Goal: Task Accomplishment & Management: Use online tool/utility

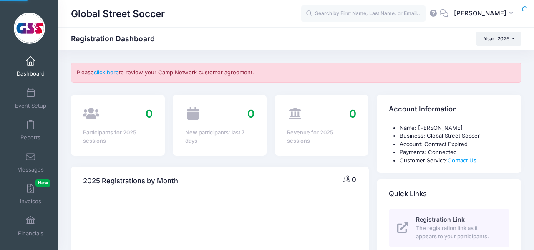
select select
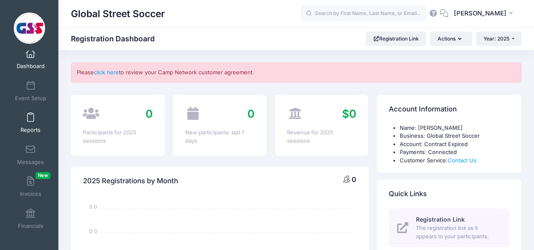
click at [30, 119] on span at bounding box center [30, 117] width 0 height 9
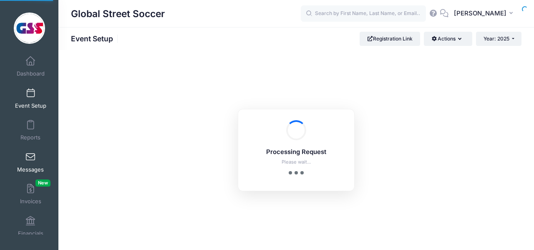
scroll to position [8, 0]
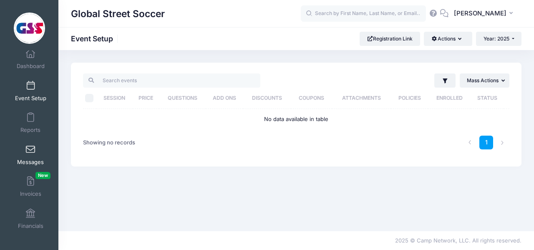
click at [30, 147] on span at bounding box center [30, 149] width 0 height 9
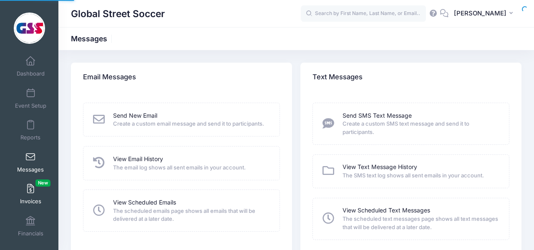
click at [34, 182] on link "Invoices New" at bounding box center [31, 193] width 40 height 29
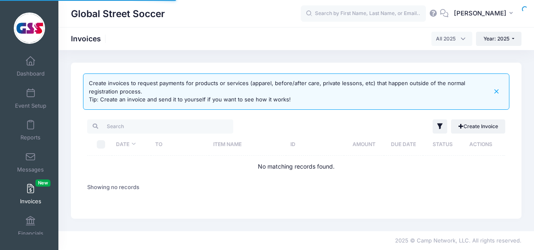
select select
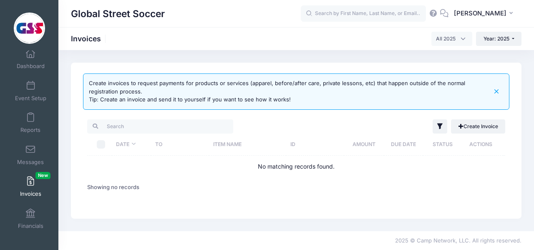
click at [464, 40] on span "All 2025" at bounding box center [452, 39] width 41 height 14
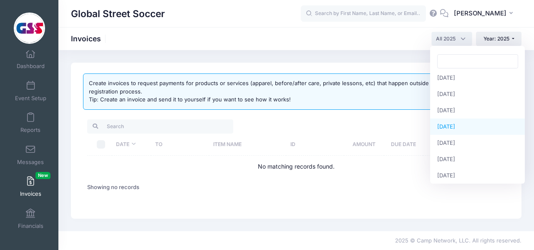
scroll to position [0, 0]
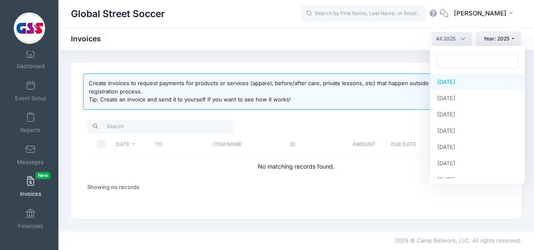
click at [487, 48] on span "January 2025 February 2025 March 2025 April 2025 May 2025 June 2025 July 2025 A…" at bounding box center [477, 115] width 95 height 138
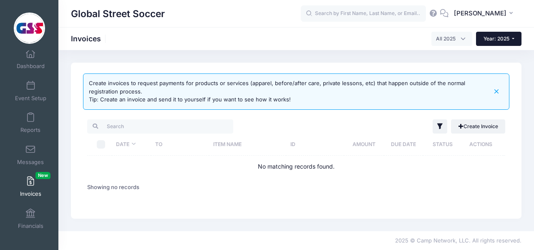
click at [488, 42] on button "Year: 2025" at bounding box center [498, 39] width 45 height 14
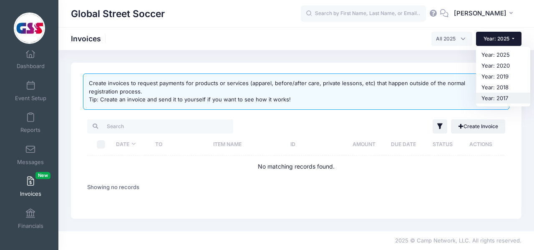
click at [495, 95] on link "Year: 2017" at bounding box center [503, 98] width 54 height 11
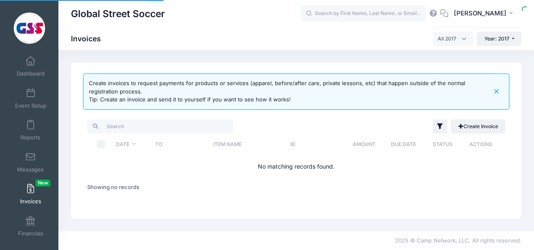
select select
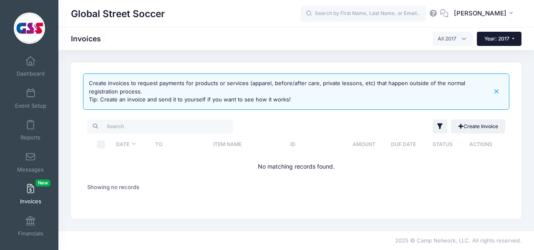
click at [513, 42] on button "Year: 2017" at bounding box center [499, 39] width 45 height 14
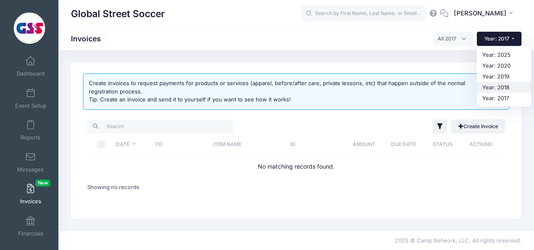
click at [502, 87] on link "Year: 2018" at bounding box center [504, 87] width 54 height 11
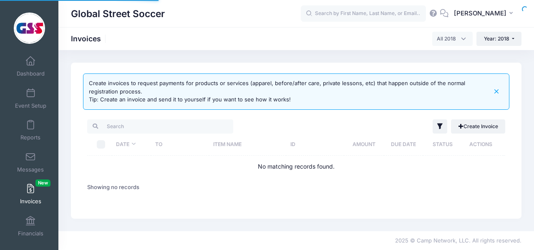
select select
click at [30, 66] on link "Dashboard" at bounding box center [31, 66] width 40 height 29
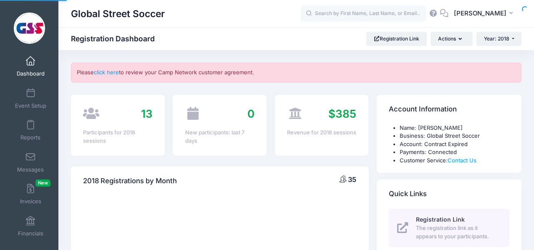
select select
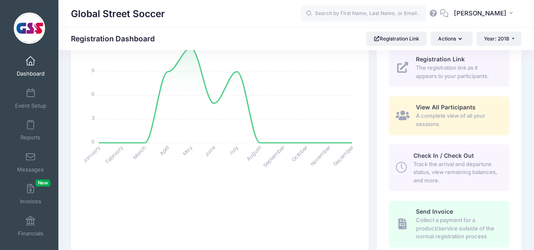
scroll to position [158, 0]
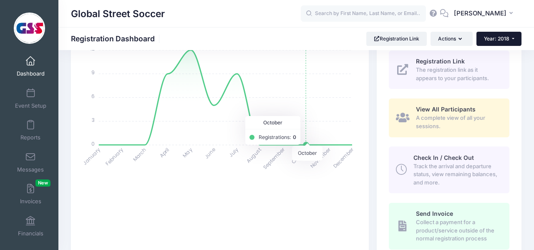
click at [500, 38] on span "Year: 2018" at bounding box center [496, 38] width 25 height 6
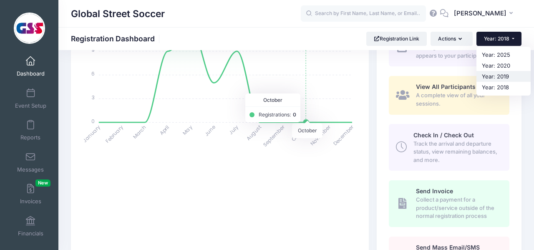
scroll to position [181, 0]
click at [501, 78] on link "Year: 2019" at bounding box center [504, 76] width 54 height 11
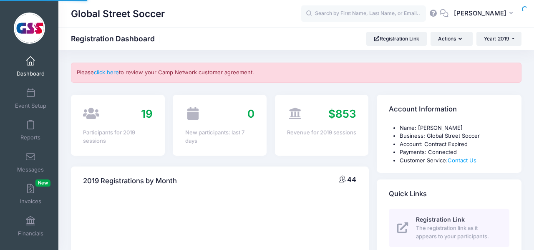
select select
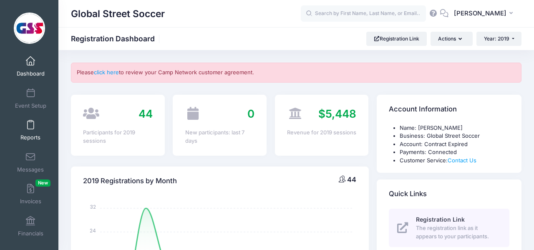
click at [30, 136] on span "Reports" at bounding box center [30, 137] width 20 height 7
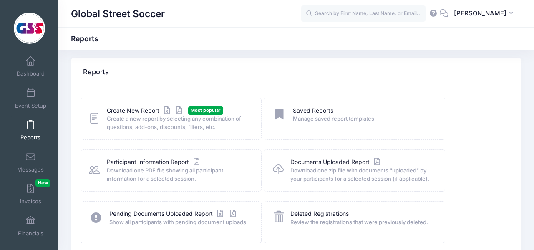
scroll to position [8, 0]
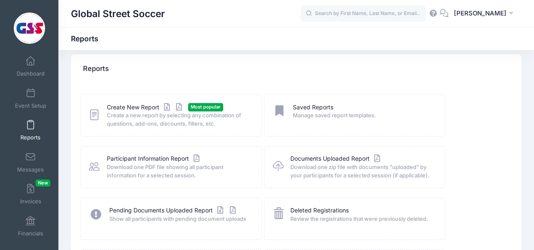
click at [235, 162] on div "Participant Information Report" at bounding box center [179, 158] width 144 height 9
click at [177, 169] on span "Download one PDF file showing all participant information for a selected sessio…" at bounding box center [179, 171] width 144 height 16
click at [147, 164] on span "Download one PDF file showing all participant information for a selected sessio…" at bounding box center [179, 171] width 144 height 16
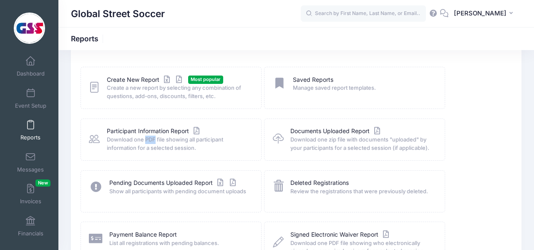
scroll to position [70, 0]
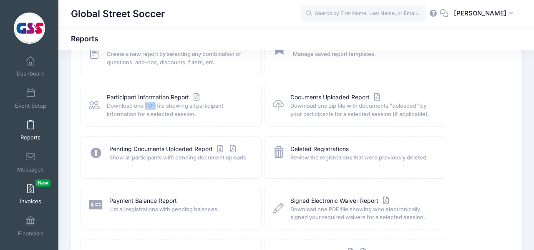
click at [45, 198] on link "Invoices New" at bounding box center [31, 193] width 40 height 29
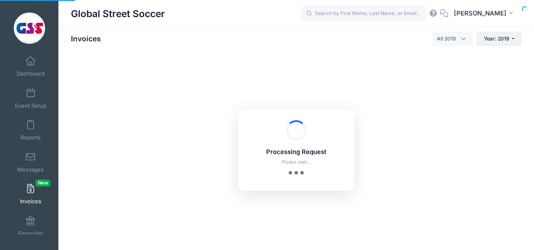
select select
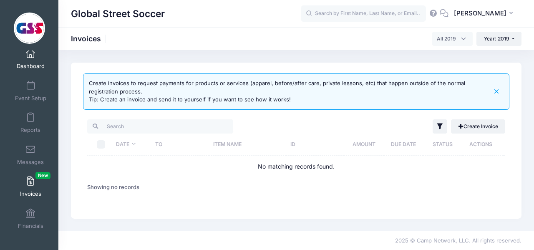
click at [20, 70] on link "Dashboard" at bounding box center [31, 58] width 40 height 29
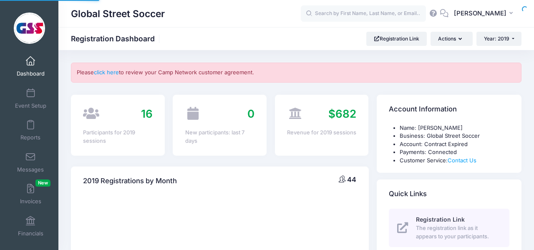
select select
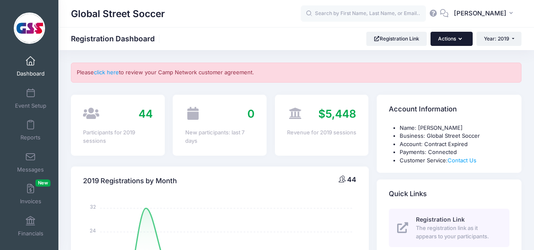
click at [466, 40] on button "Actions" at bounding box center [452, 39] width 42 height 14
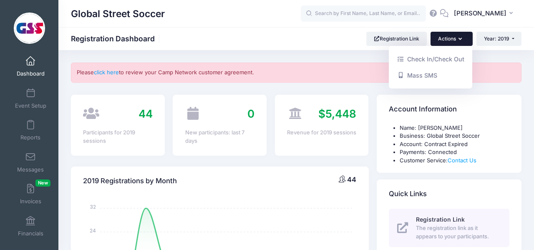
click at [332, 48] on div "Global Street Soccer Registration Dashboard Registration Link Actions Year: 201…" at bounding box center [296, 38] width 476 height 23
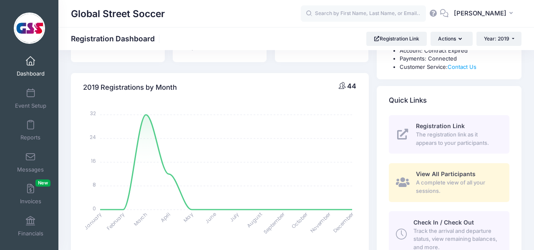
scroll to position [124, 0]
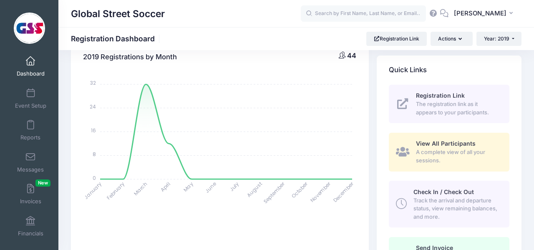
click at [429, 148] on div "View All Participants A complete view of all your sessions." at bounding box center [458, 151] width 84 height 25
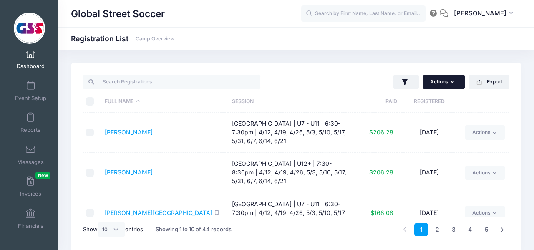
click at [444, 79] on button "Actions" at bounding box center [444, 82] width 42 height 14
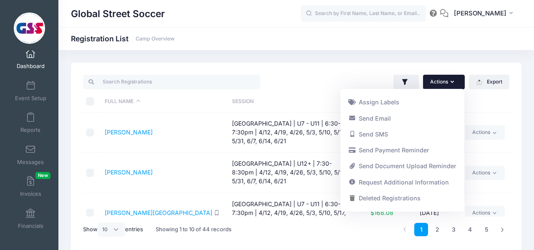
click at [342, 69] on div "Actions Assign Labels Send Email Send SMS Send Payment Reminder Send Document U…" at bounding box center [296, 158] width 451 height 191
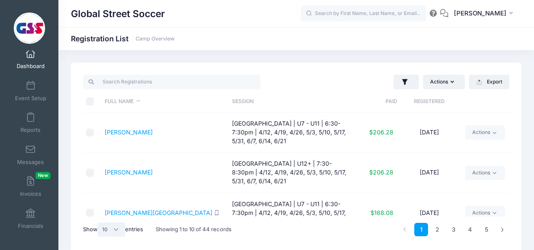
click at [116, 232] on select "All 10 25 50" at bounding box center [112, 229] width 28 height 14
select select "50"
click at [99, 222] on select "All 10 25 50" at bounding box center [112, 229] width 28 height 14
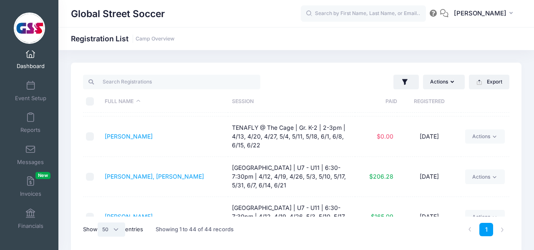
scroll to position [1478, 0]
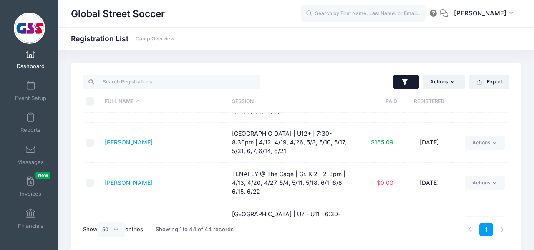
click at [403, 86] on icon "button" at bounding box center [405, 82] width 8 height 8
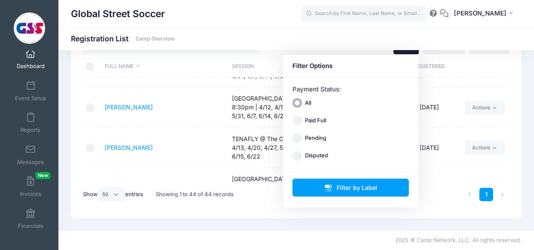
scroll to position [0, 0]
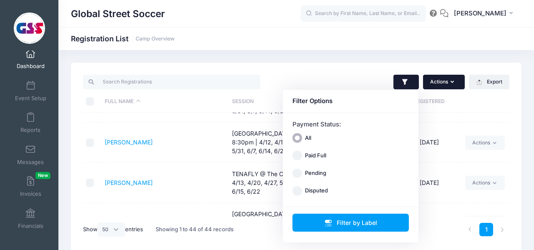
click at [448, 83] on button "Actions" at bounding box center [444, 82] width 42 height 14
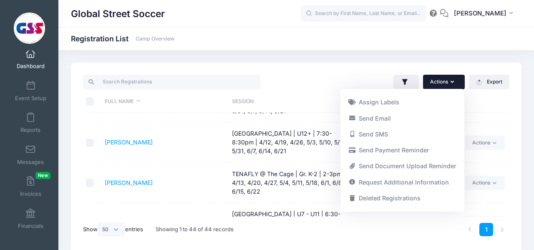
click at [315, 73] on div "Actions Assign Labels Send Email Send SMS Send Payment Reminder Send Document U…" at bounding box center [296, 158] width 451 height 191
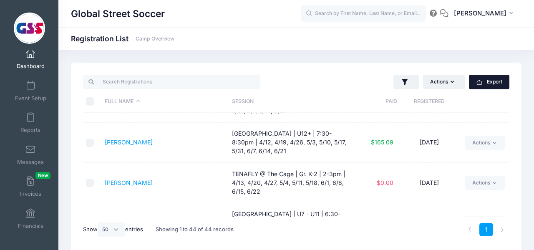
click at [476, 91] on th at bounding box center [485, 102] width 48 height 22
click at [476, 86] on button "Export" at bounding box center [489, 82] width 40 height 14
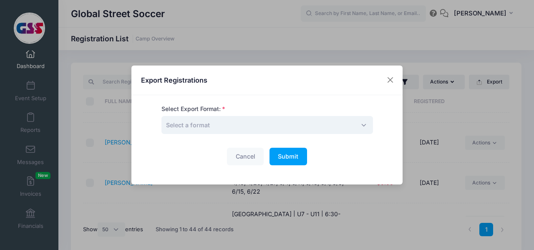
click at [313, 129] on span "Select a format" at bounding box center [268, 125] width 212 height 18
click at [325, 93] on div "Export Registrations" at bounding box center [266, 81] width 271 height 30
click at [393, 82] on button "Close" at bounding box center [390, 80] width 15 height 15
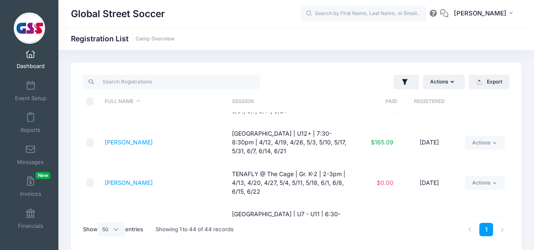
click at [30, 55] on span at bounding box center [30, 53] width 0 height 9
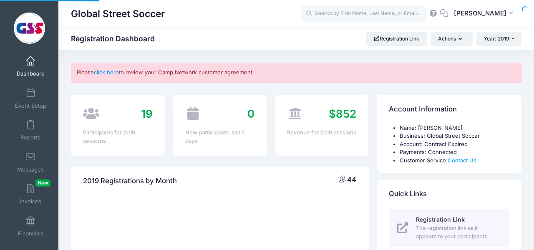
select select
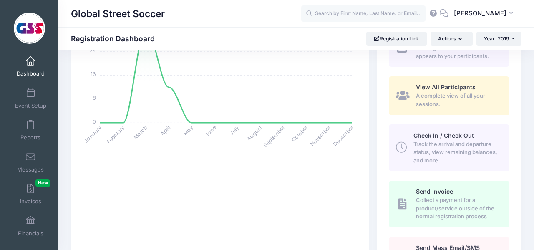
scroll to position [210, 0]
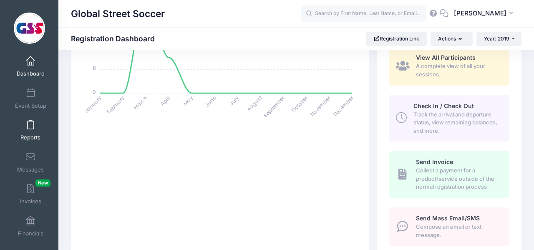
click at [34, 126] on link "Reports" at bounding box center [31, 130] width 40 height 29
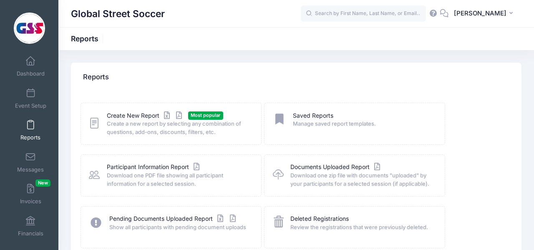
scroll to position [5, 0]
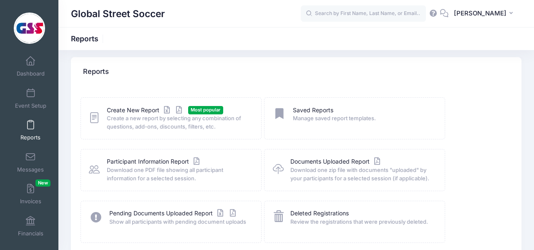
click at [181, 126] on span "Create a new report by selecting any combination of questions, add-ons, discoun…" at bounding box center [179, 122] width 144 height 16
click at [186, 119] on span "Create a new report by selecting any combination of questions, add-ons, discoun…" at bounding box center [179, 122] width 144 height 16
click at [203, 111] on span "Most popular" at bounding box center [205, 110] width 35 height 8
click at [109, 109] on link "Create New Report" at bounding box center [146, 110] width 78 height 9
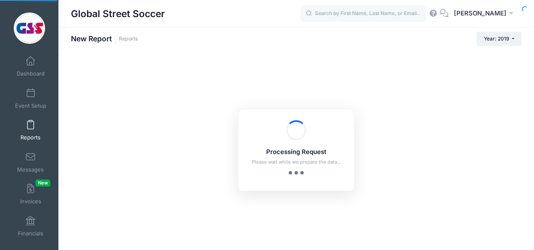
scroll to position [8, 0]
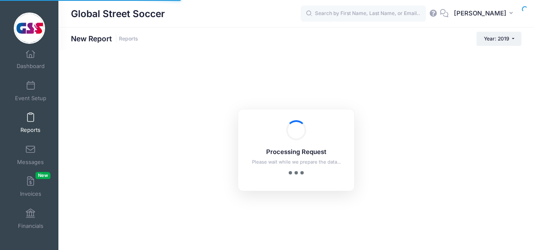
checkbox input "true"
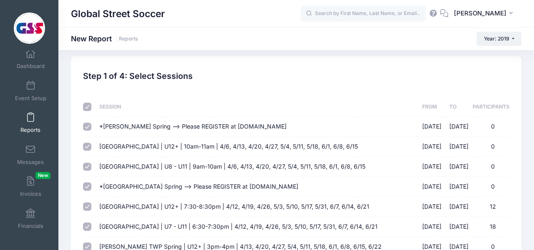
scroll to position [6, 0]
click at [497, 39] on span "Year: 2019" at bounding box center [496, 38] width 25 height 6
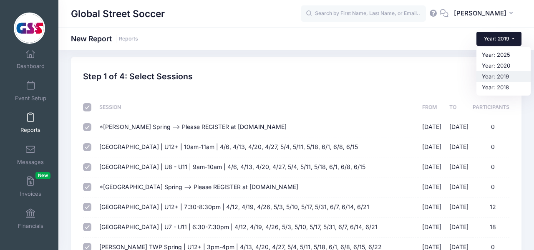
scroll to position [11, 0]
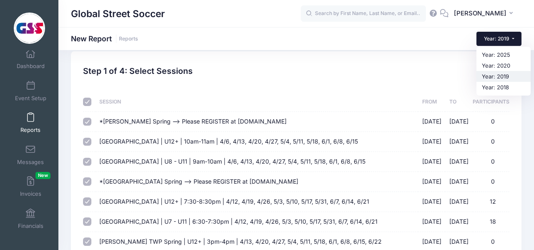
click at [499, 79] on link "Year: 2019" at bounding box center [504, 76] width 54 height 11
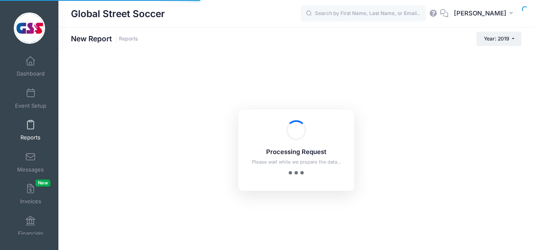
checkbox input "true"
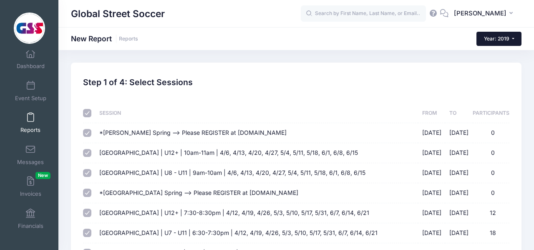
click at [498, 41] on span "Year: 2019" at bounding box center [496, 38] width 25 height 6
click at [495, 86] on link "Year: 2018" at bounding box center [504, 87] width 54 height 11
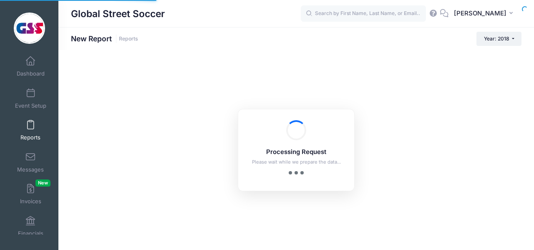
checkbox input "true"
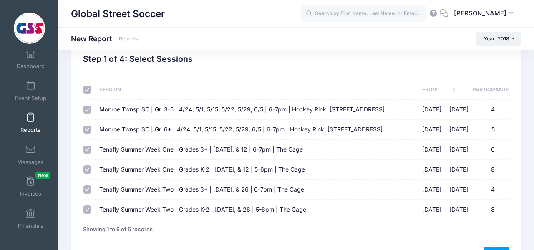
scroll to position [23, 0]
click at [492, 40] on span "Year: 2018" at bounding box center [496, 38] width 25 height 6
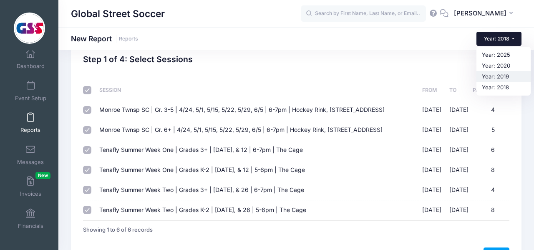
click at [493, 75] on link "Year: 2019" at bounding box center [504, 76] width 54 height 11
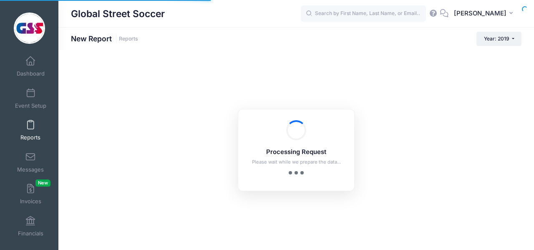
checkbox input "true"
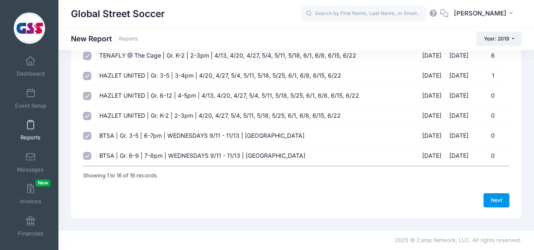
click at [499, 206] on link "Next" at bounding box center [497, 200] width 26 height 14
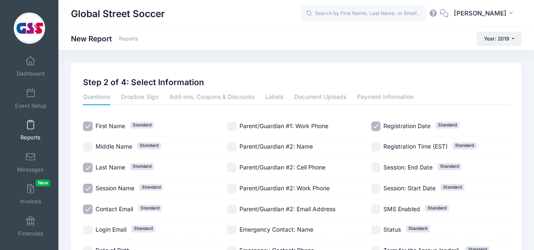
scroll to position [14, 0]
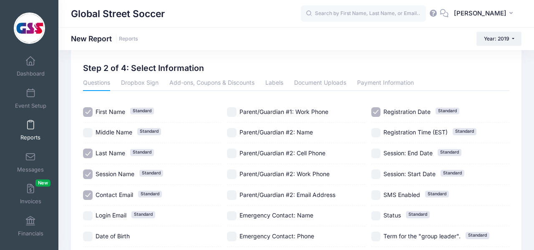
click at [91, 172] on input "Session Name Standard" at bounding box center [88, 174] width 10 height 10
checkbox input "false"
click at [91, 155] on input "Last Name Standard" at bounding box center [88, 154] width 10 height 10
checkbox input "false"
click at [91, 113] on input "First Name Standard" at bounding box center [88, 112] width 10 height 10
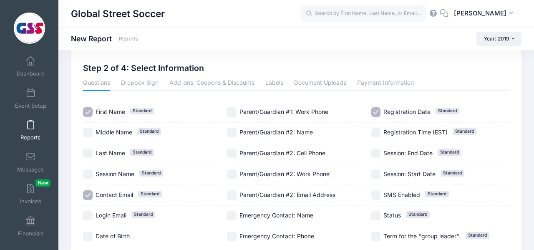
checkbox input "false"
click at [371, 108] on label "Registration Date Standard" at bounding box center [440, 112] width 138 height 10
checkbox input "false"
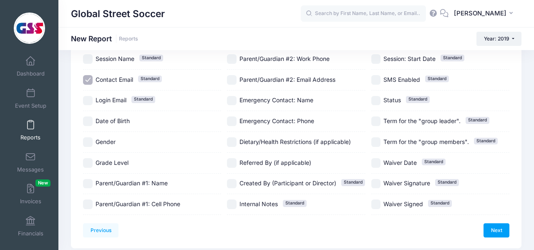
scroll to position [159, 0]
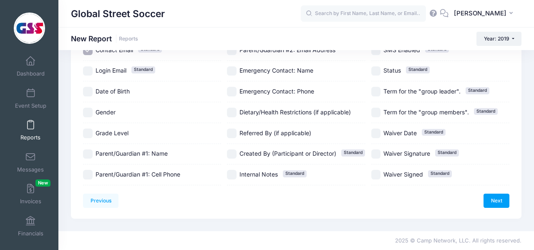
click at [512, 199] on div "Previous Next Step 2 of 4: Select Information 1 Select Sessions 2 Select Inform…" at bounding box center [296, 61] width 451 height 315
click at [504, 199] on link "Next" at bounding box center [497, 201] width 26 height 14
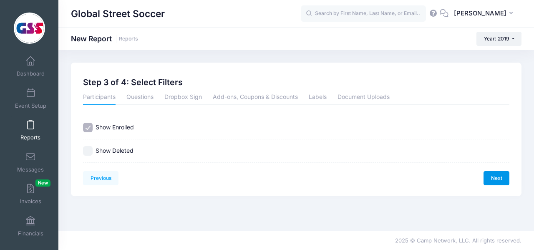
click at [496, 176] on link "Next" at bounding box center [497, 178] width 26 height 14
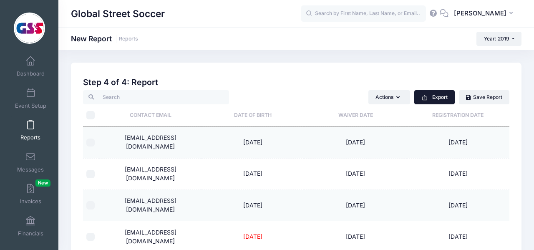
click at [432, 96] on button "Export" at bounding box center [434, 97] width 40 height 14
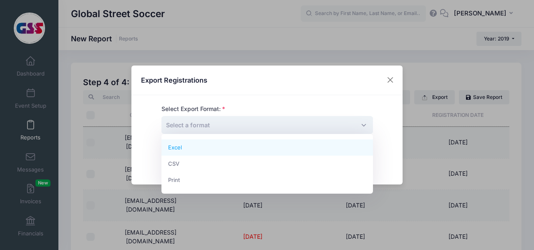
click at [297, 130] on span "Select a format" at bounding box center [268, 125] width 212 height 18
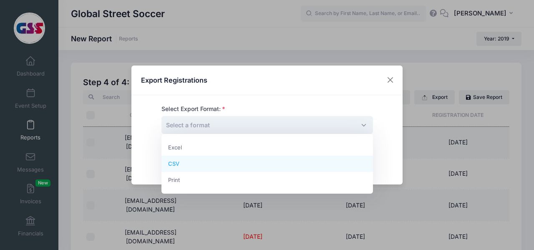
select select "csv"
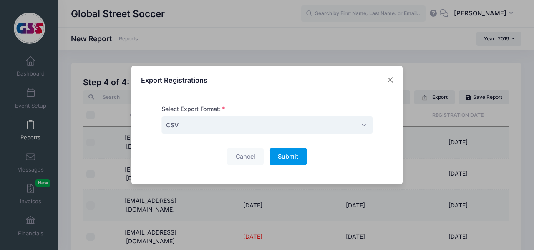
click at [286, 160] on button "Submit Please wait..." at bounding box center [289, 157] width 38 height 18
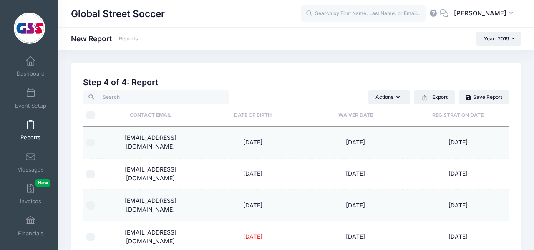
click at [30, 129] on span at bounding box center [30, 125] width 0 height 9
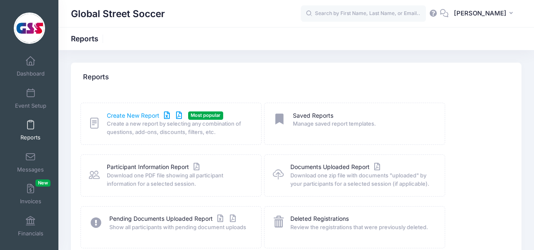
click at [134, 114] on link "Create New Report" at bounding box center [146, 115] width 78 height 9
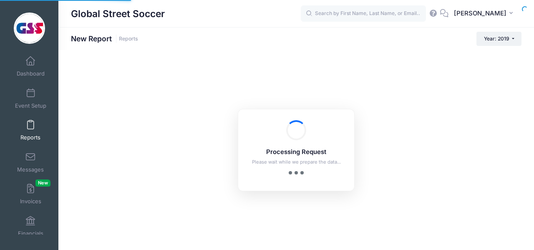
checkbox input "true"
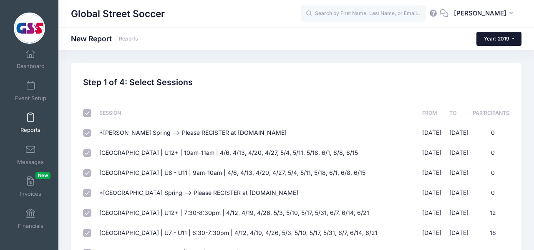
click at [500, 41] on span "Year: 2019" at bounding box center [496, 38] width 25 height 6
click at [493, 86] on link "Year: 2018" at bounding box center [504, 87] width 54 height 11
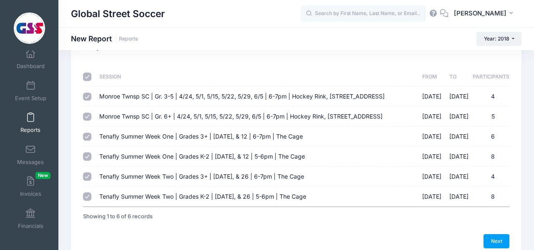
scroll to position [77, 0]
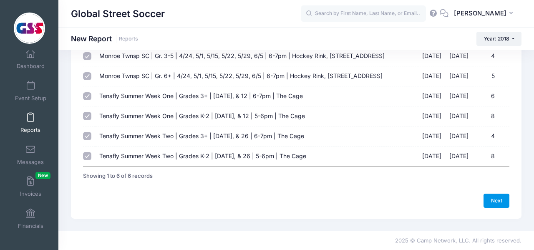
click at [487, 197] on link "Next" at bounding box center [497, 201] width 26 height 14
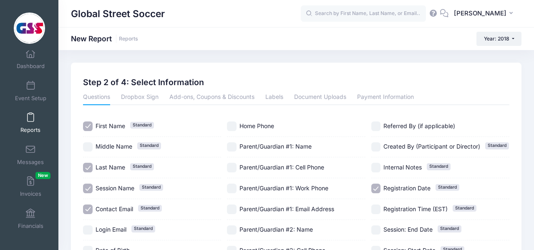
click at [84, 125] on input "First Name Standard" at bounding box center [88, 126] width 10 height 10
checkbox input "false"
click at [86, 164] on input "Last Name Standard" at bounding box center [88, 168] width 10 height 10
checkbox input "false"
click at [86, 185] on input "Session Name Standard" at bounding box center [88, 189] width 10 height 10
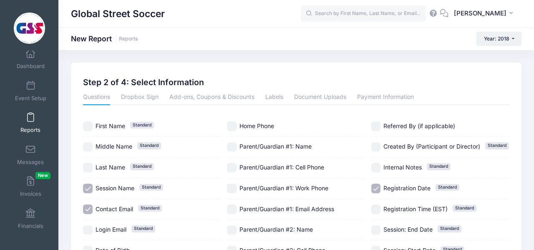
checkbox input "false"
click at [377, 189] on input "Registration Date Standard" at bounding box center [376, 189] width 10 height 10
checkbox input "false"
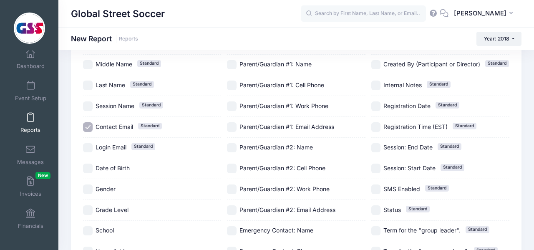
scroll to position [221, 0]
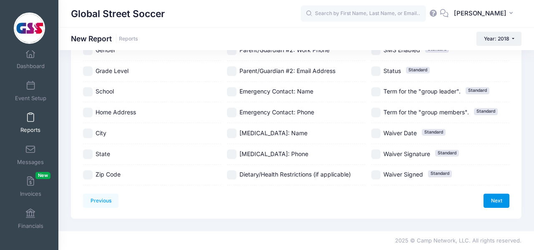
click at [492, 201] on link "Next" at bounding box center [497, 201] width 26 height 14
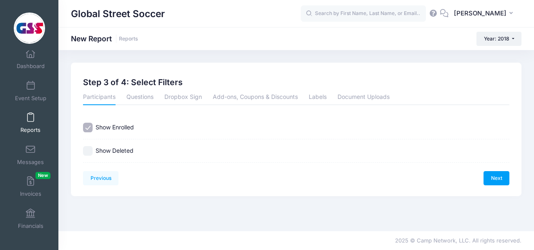
scroll to position [0, 0]
click at [497, 174] on link "Next" at bounding box center [497, 178] width 26 height 14
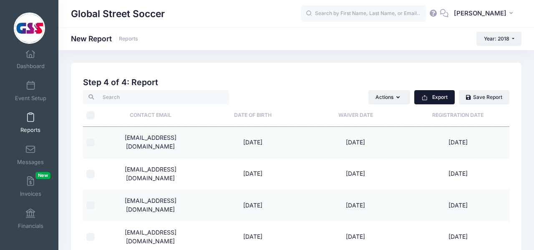
click at [432, 98] on button "Export" at bounding box center [434, 97] width 40 height 14
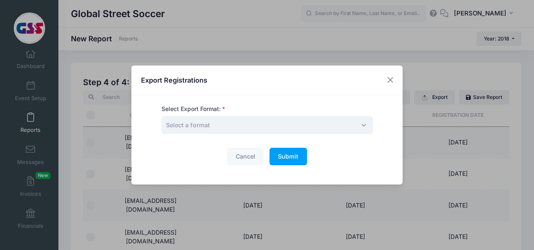
click at [285, 121] on span "Select a format" at bounding box center [268, 125] width 212 height 18
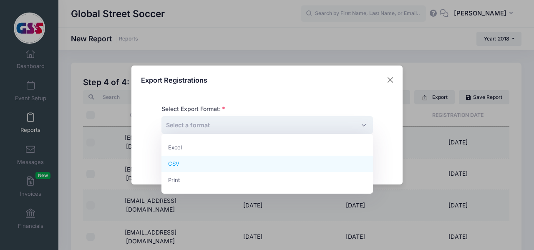
select select "csv"
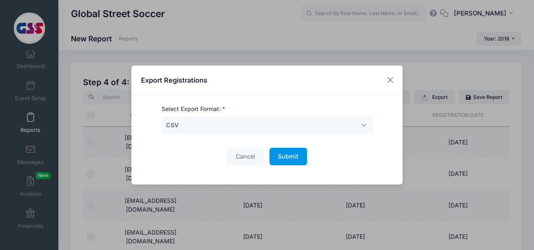
click at [279, 161] on button "Submit Please wait..." at bounding box center [289, 157] width 38 height 18
